Goal: Book appointment/travel/reservation

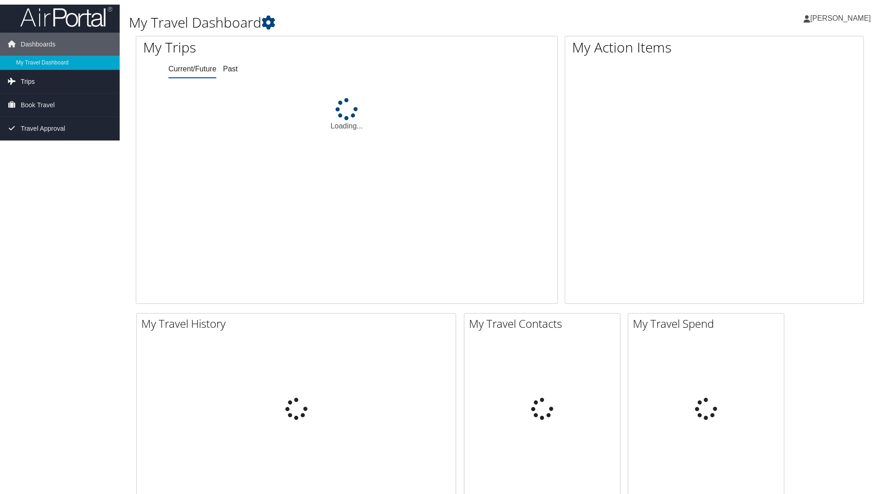
click at [52, 108] on span "Book Travel" at bounding box center [38, 104] width 34 height 23
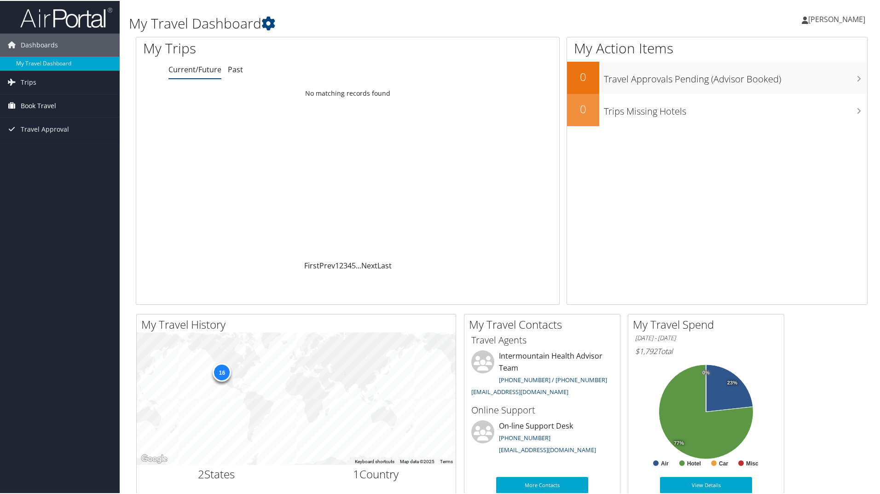
click at [42, 105] on span "Book Travel" at bounding box center [38, 104] width 35 height 23
click at [49, 149] on link "Book/Manage Online Trips" at bounding box center [60, 151] width 120 height 14
